Goal: Navigation & Orientation: Find specific page/section

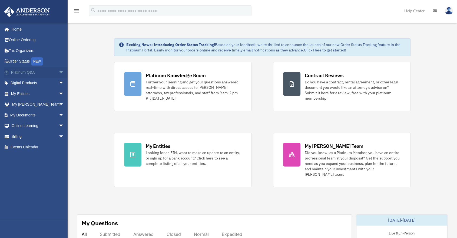
click at [59, 69] on span "arrow_drop_down" at bounding box center [64, 72] width 11 height 11
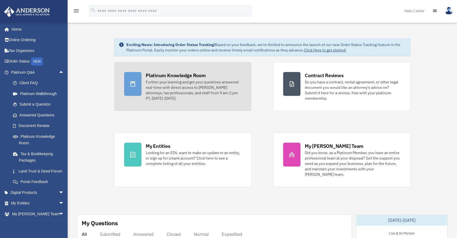
drag, startPoint x: 188, startPoint y: 76, endPoint x: 191, endPoint y: 81, distance: 5.7
click at [188, 76] on div "Platinum Knowledge Room" at bounding box center [176, 75] width 60 height 7
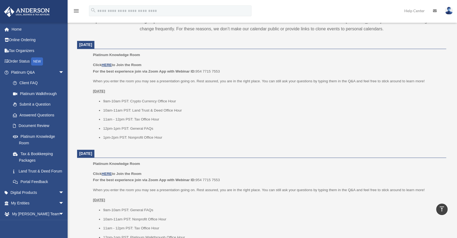
scroll to position [210, 0]
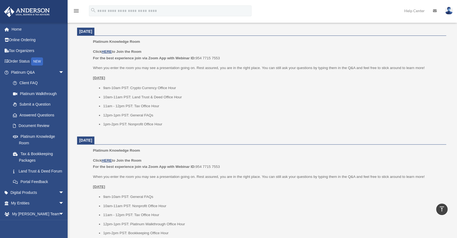
click at [170, 90] on li "9am-10am PST: Crypto Currency Office Hour" at bounding box center [272, 88] width 339 height 6
